Goal: Navigation & Orientation: Go to known website

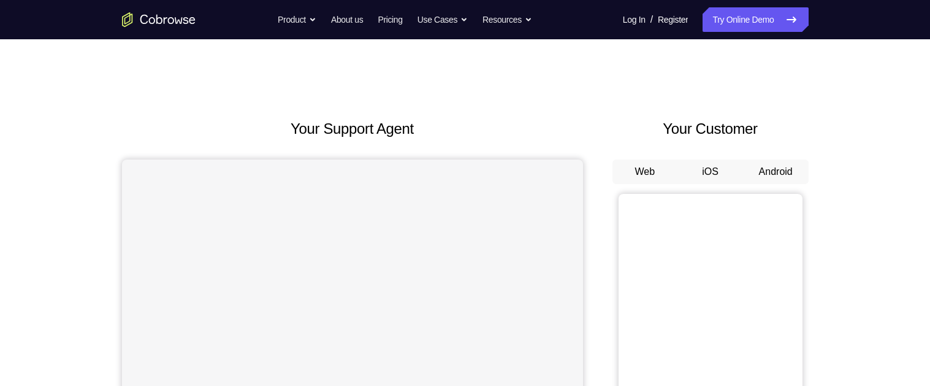
scroll to position [102, 0]
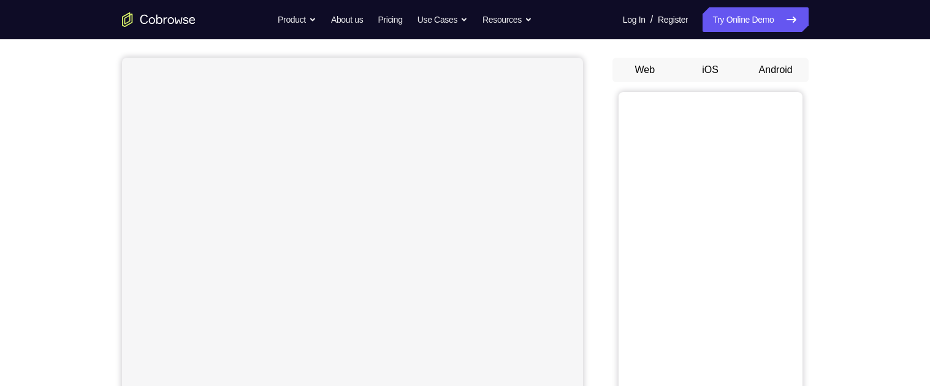
click at [802, 77] on button "Android" at bounding box center [776, 70] width 66 height 25
click at [779, 58] on button "Android" at bounding box center [776, 70] width 66 height 25
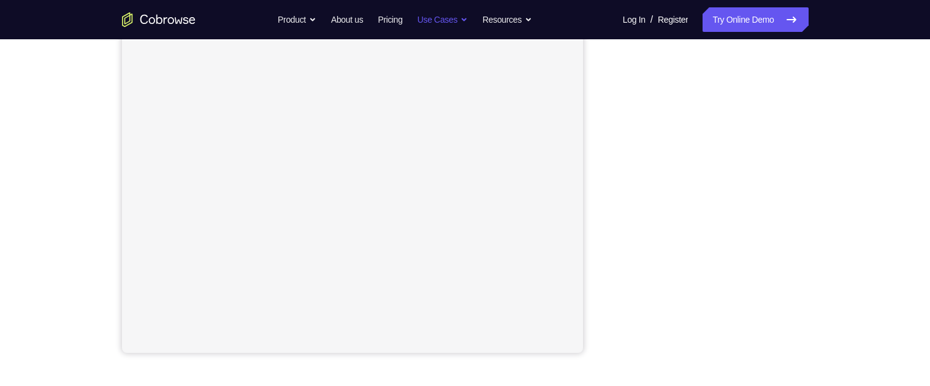
scroll to position [220, 0]
click at [834, 229] on div "Your Support Agent Your Customer Web iOS Android Next Steps We’d be happy to gi…" at bounding box center [465, 223] width 785 height 808
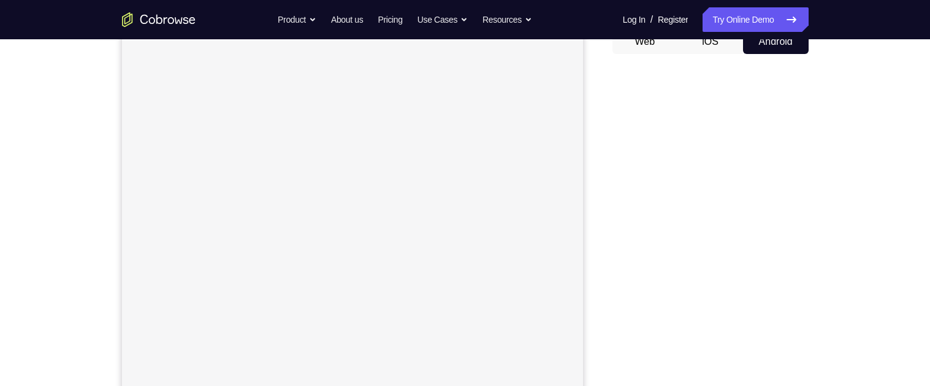
scroll to position [127, 0]
